Goal: Task Accomplishment & Management: Use online tool/utility

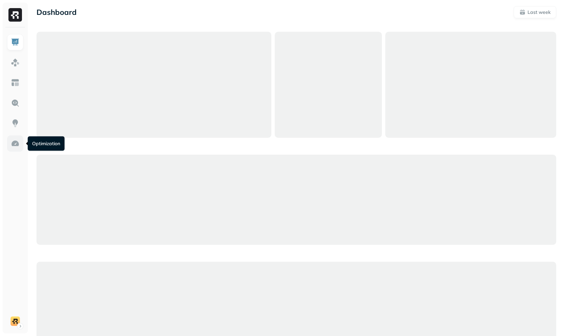
click at [15, 137] on link at bounding box center [15, 144] width 16 height 16
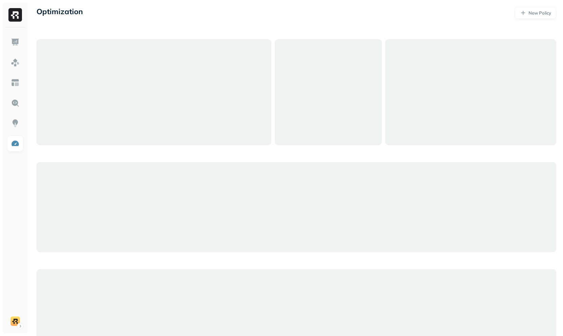
drag, startPoint x: 361, startPoint y: 21, endPoint x: 428, endPoint y: 24, distance: 67.0
click at [362, 22] on div "Optimization New Policy" at bounding box center [296, 191] width 533 height 382
click at [319, 29] on div "Optimization New Policy" at bounding box center [296, 191] width 533 height 382
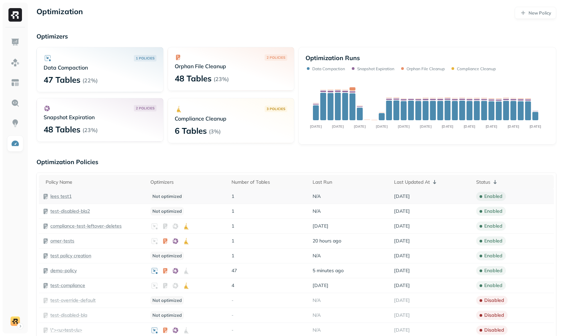
click at [65, 198] on p "lees test1" at bounding box center [60, 196] width 21 height 6
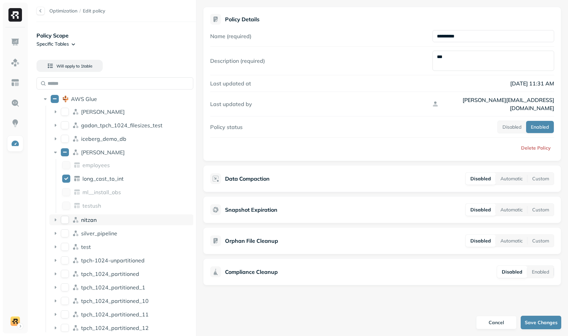
click at [88, 222] on span "nitzan" at bounding box center [89, 220] width 16 height 7
click at [95, 235] on span "people" at bounding box center [90, 233] width 17 height 7
click at [95, 234] on span "people" at bounding box center [90, 233] width 17 height 7
click at [91, 106] on ul "[PERSON_NAME] gadon_tpch_1024_filesizes_test iceberg_demo_db [PERSON_NAME] empl…" at bounding box center [120, 295] width 148 height 379
click at [92, 108] on div "[PERSON_NAME]" at bounding box center [121, 111] width 144 height 11
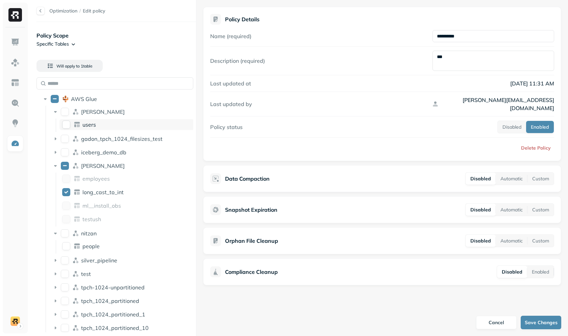
click at [90, 130] on div "users" at bounding box center [126, 124] width 135 height 11
click at [97, 122] on div "users" at bounding box center [136, 124] width 109 height 7
click at [99, 112] on div "[PERSON_NAME]" at bounding box center [136, 112] width 110 height 7
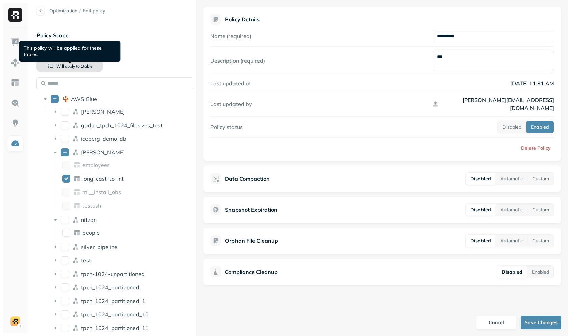
click at [85, 66] on span "1 table" at bounding box center [86, 66] width 13 height 5
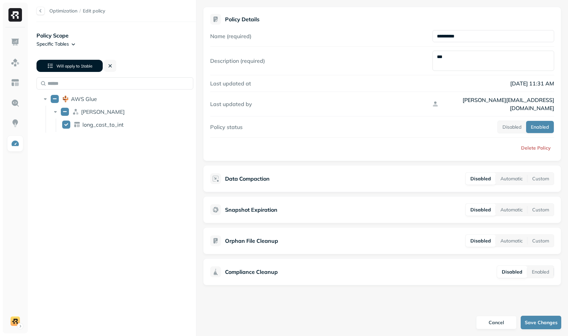
click at [85, 66] on span "1 table" at bounding box center [86, 66] width 13 height 5
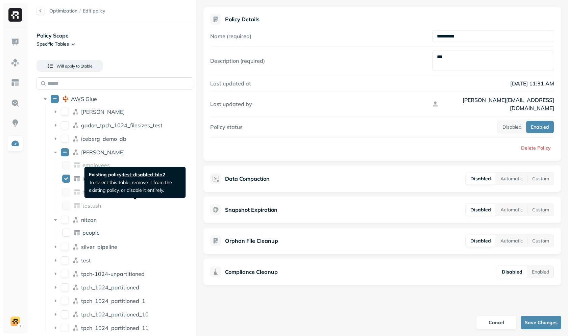
click at [149, 173] on span "test-disabled-bla2" at bounding box center [144, 175] width 43 height 8
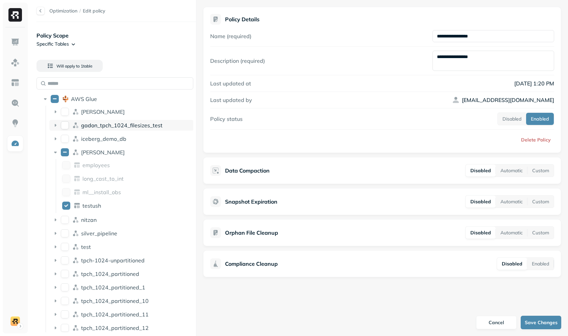
click at [118, 124] on span "gadon_tpch_1024_filesizes_test" at bounding box center [121, 125] width 81 height 7
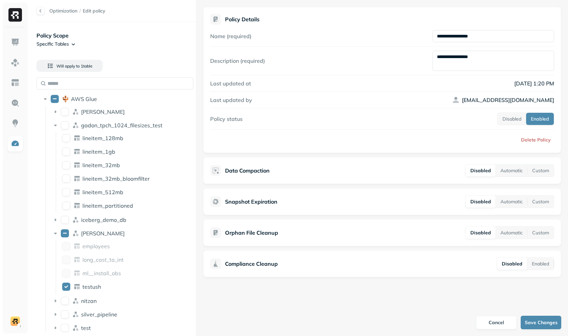
click at [115, 144] on li "lineitem_128mb" at bounding box center [126, 139] width 135 height 12
click at [116, 142] on div "lineitem_128mb" at bounding box center [126, 138] width 135 height 11
click at [116, 138] on span "lineitem_128mb" at bounding box center [102, 138] width 41 height 7
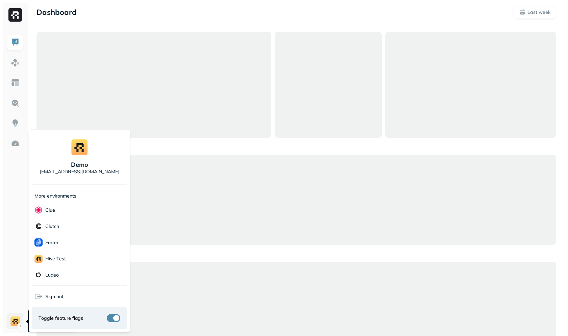
click at [14, 315] on html "Dashboard Last week Query Performance AUG 27 SEP 03 Queries 276 P90 Duration 26…" at bounding box center [284, 337] width 568 height 675
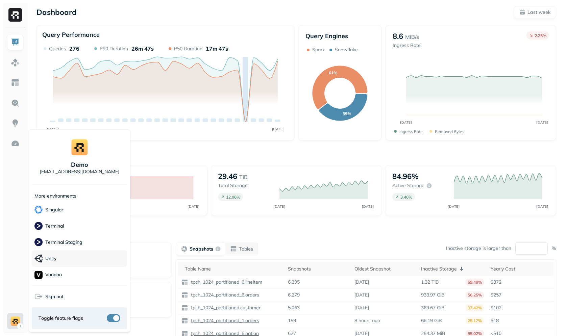
click at [74, 254] on div "Unity" at bounding box center [79, 259] width 95 height 17
